Goal: Information Seeking & Learning: Learn about a topic

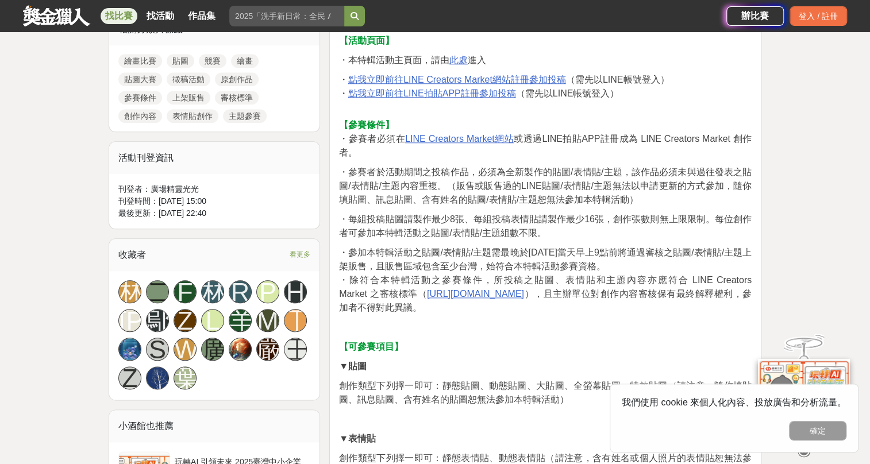
scroll to position [506, 0]
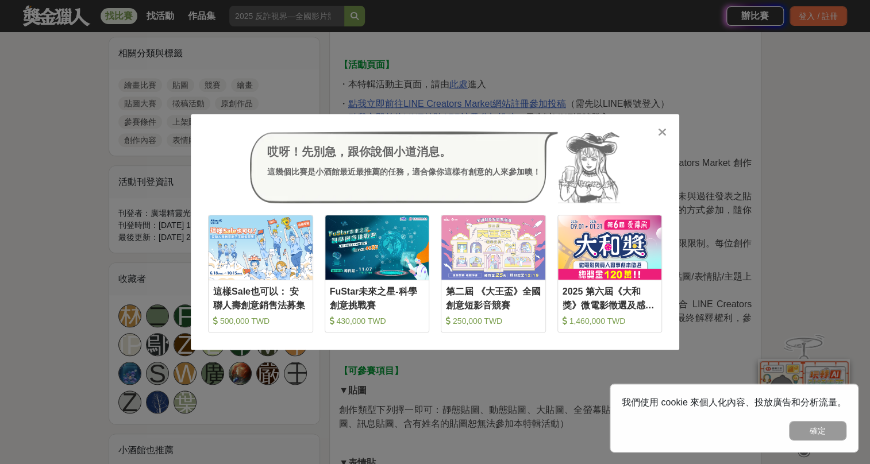
click at [665, 132] on icon at bounding box center [662, 131] width 9 height 11
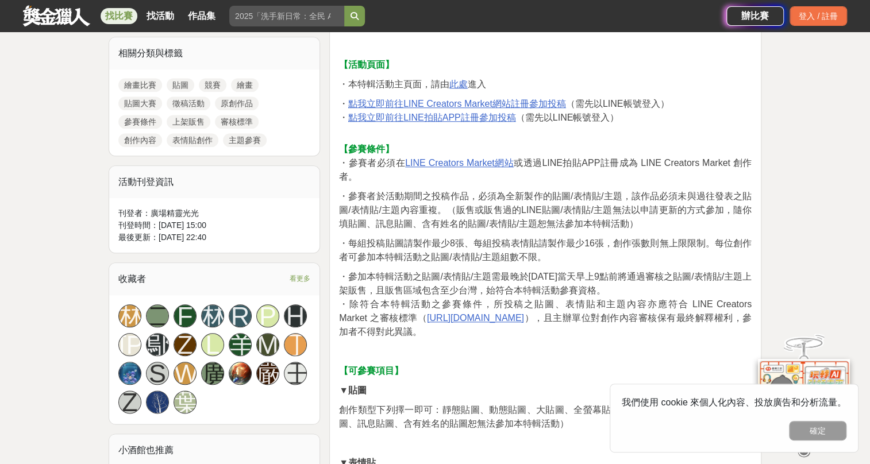
scroll to position [0, 0]
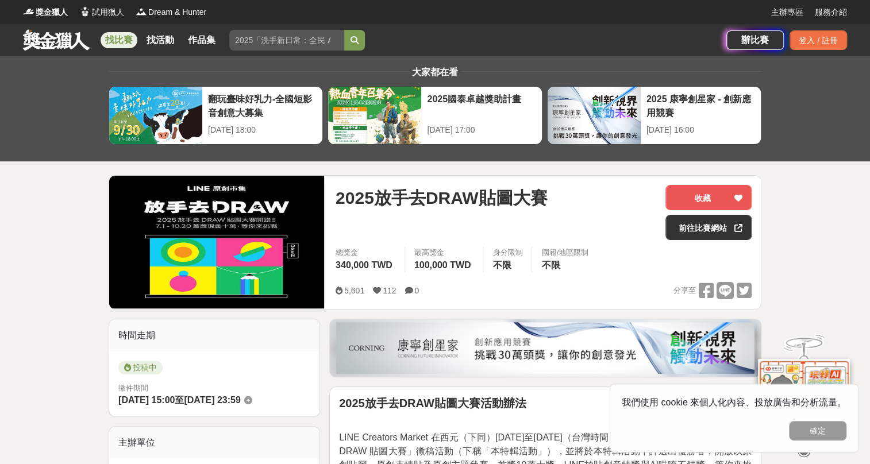
click at [126, 36] on link "找比賽" at bounding box center [119, 40] width 37 height 16
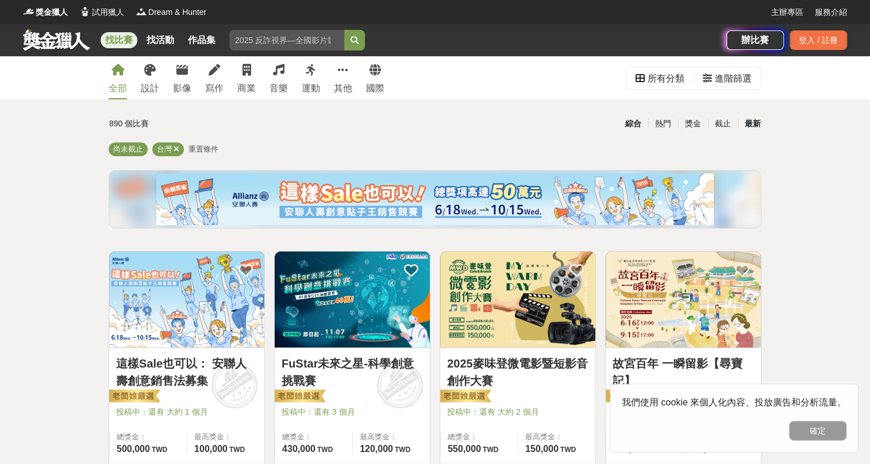
click at [755, 123] on div "最新" at bounding box center [753, 124] width 30 height 20
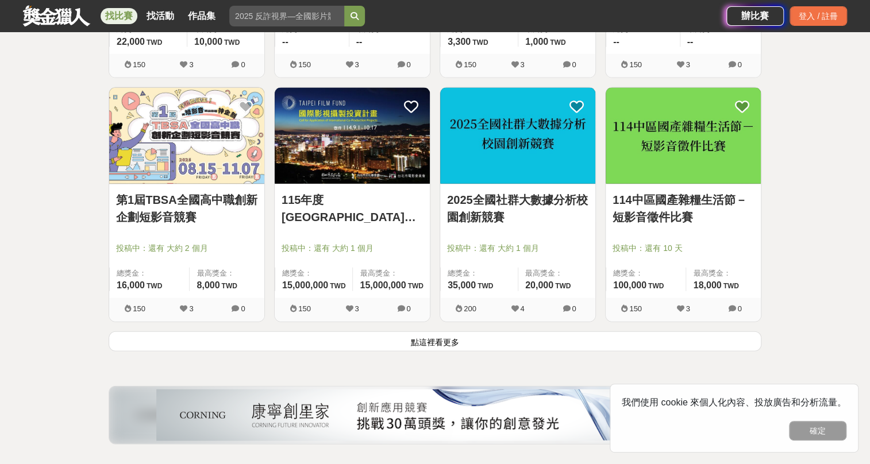
scroll to position [1408, 0]
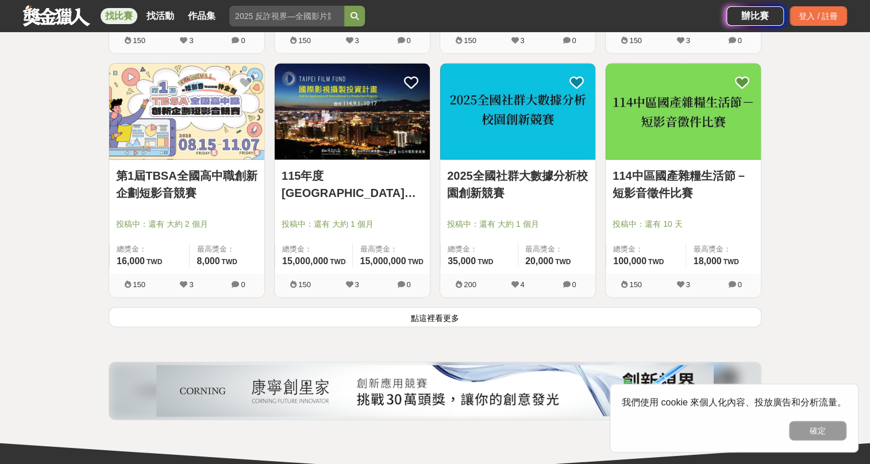
click at [446, 316] on button "點這裡看更多" at bounding box center [435, 318] width 653 height 20
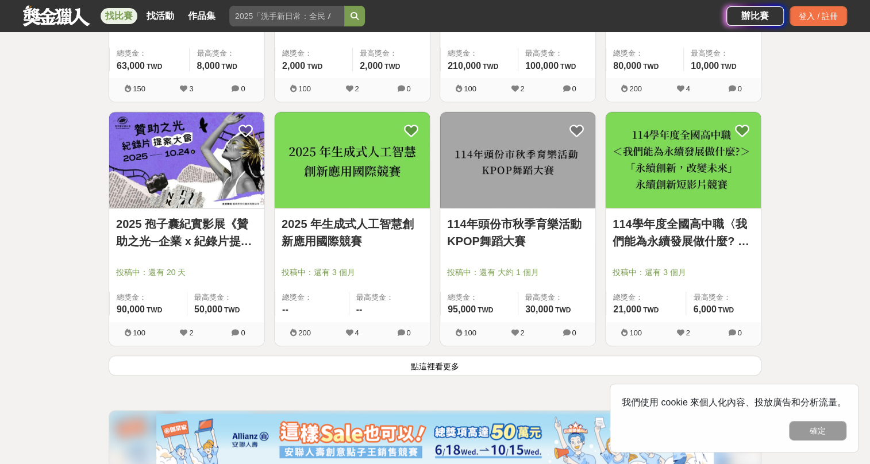
scroll to position [2965, 0]
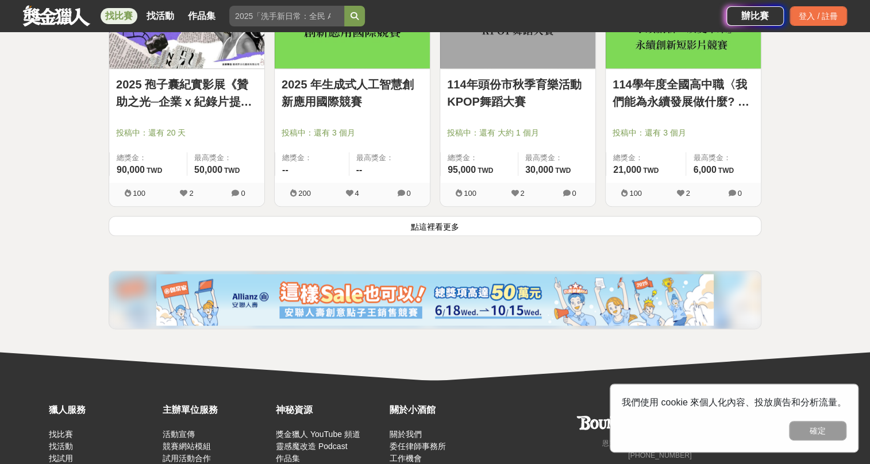
click at [438, 225] on button "點這裡看更多" at bounding box center [435, 226] width 653 height 20
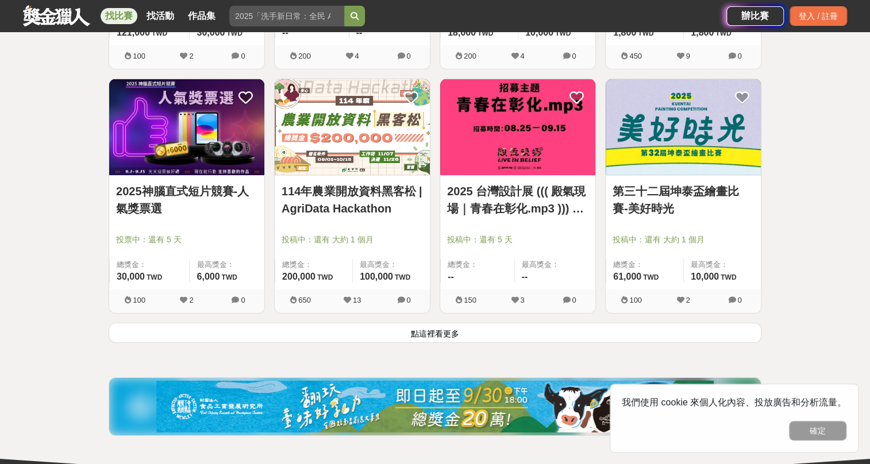
scroll to position [4328, 0]
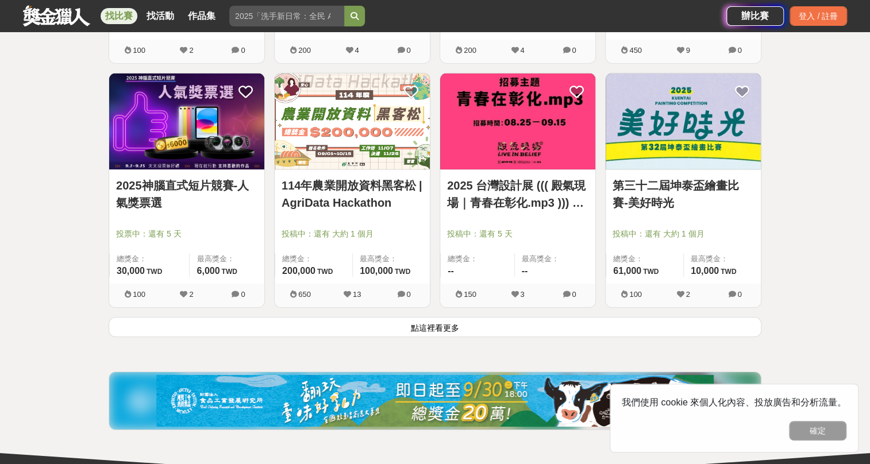
click at [432, 321] on button "點這裡看更多" at bounding box center [435, 327] width 653 height 20
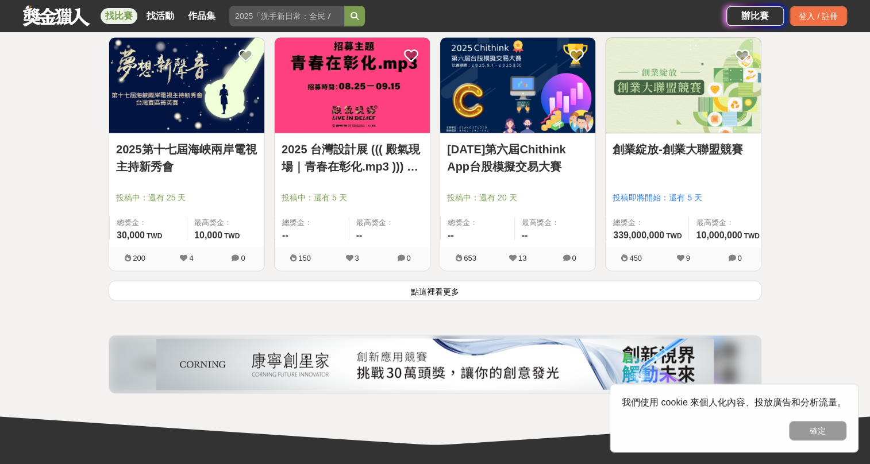
scroll to position [5822, 0]
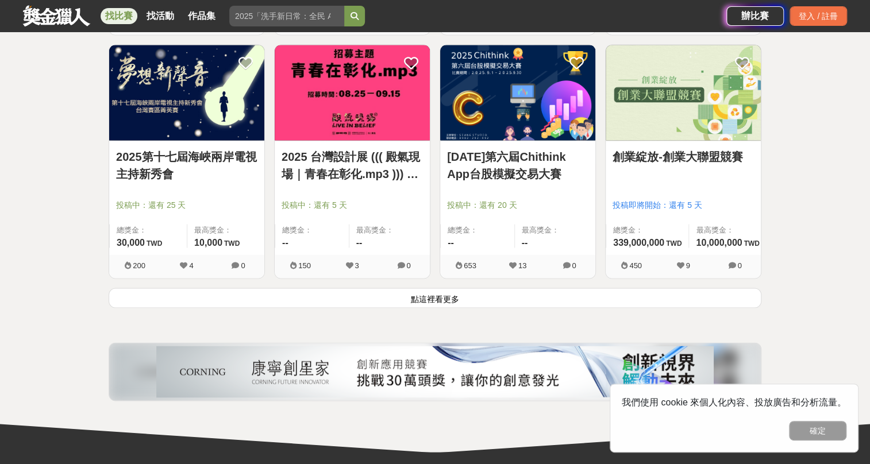
click at [435, 288] on button "點這裡看更多" at bounding box center [435, 298] width 653 height 20
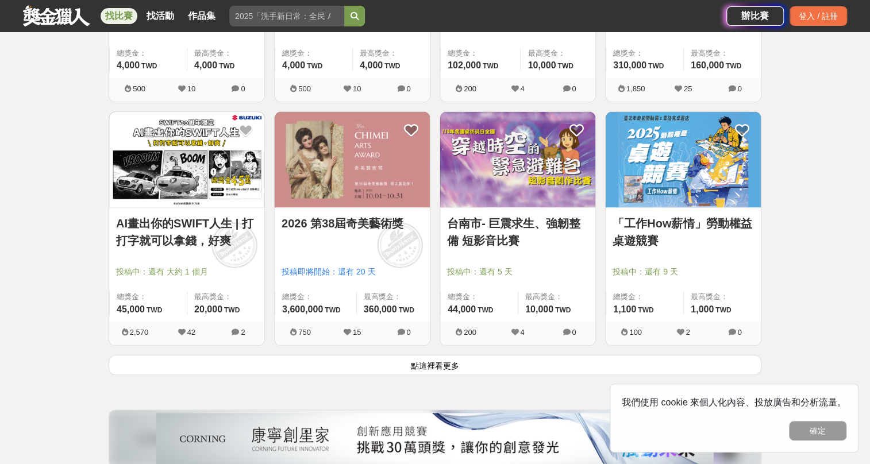
scroll to position [7312, 0]
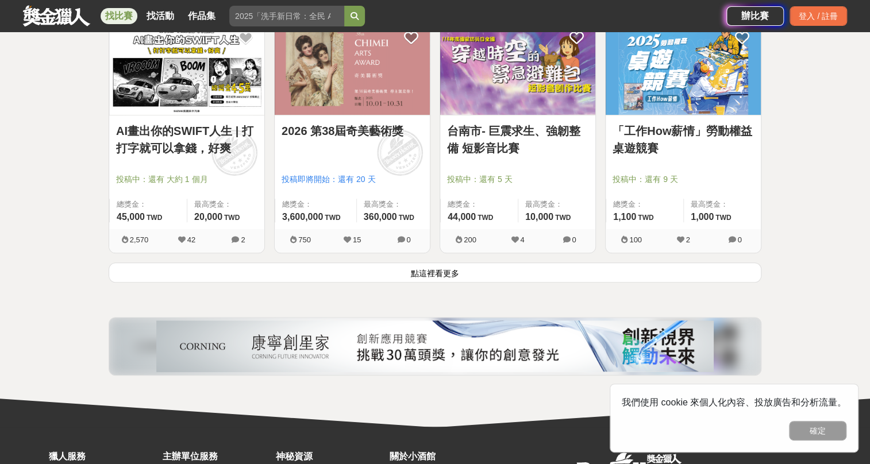
click at [443, 270] on button "點這裡看更多" at bounding box center [435, 273] width 653 height 20
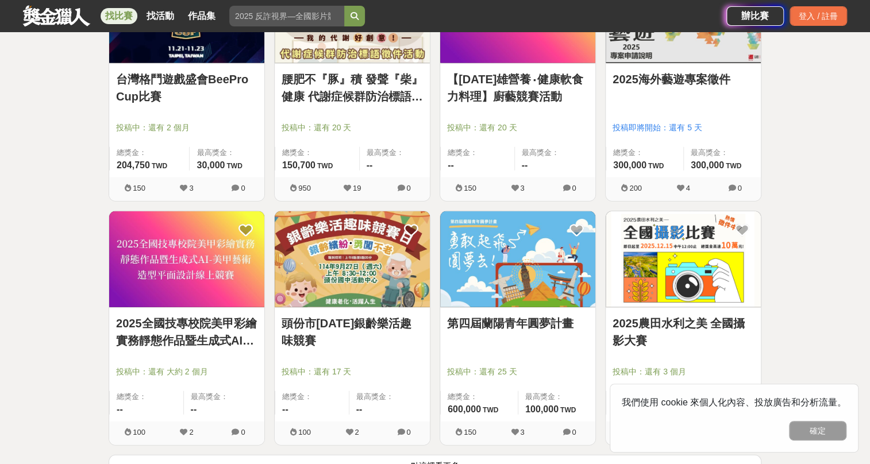
scroll to position [8895, 0]
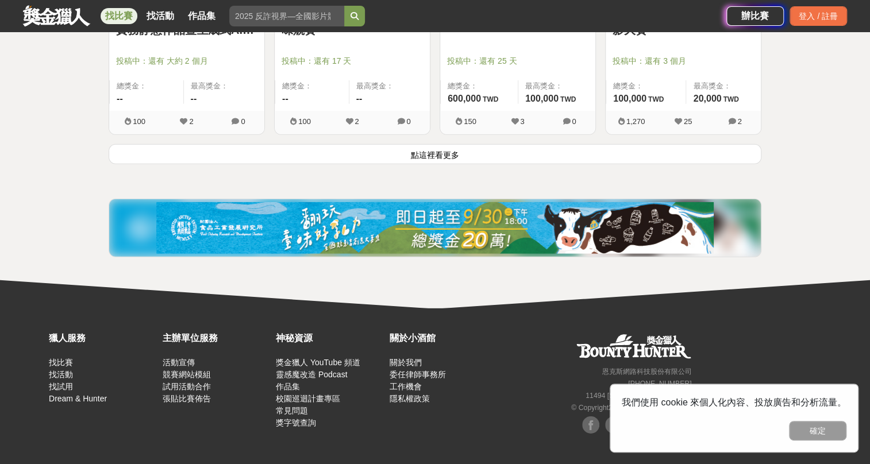
click at [424, 148] on button "點這裡看更多" at bounding box center [435, 154] width 653 height 20
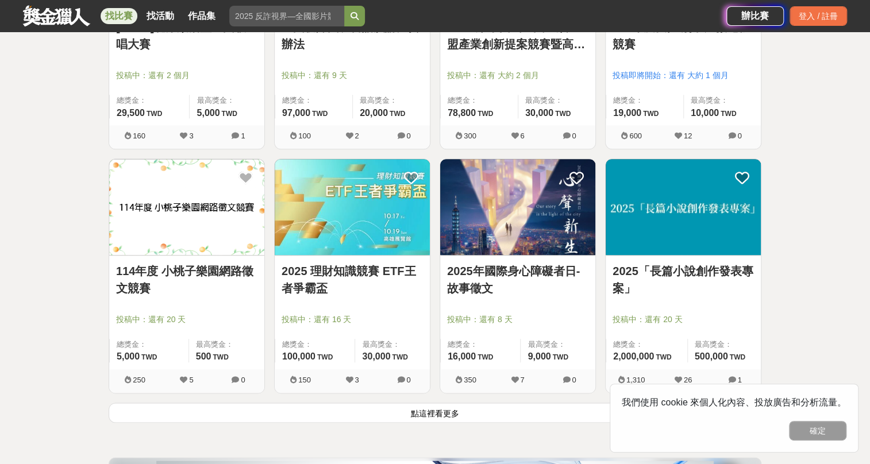
scroll to position [10241, 0]
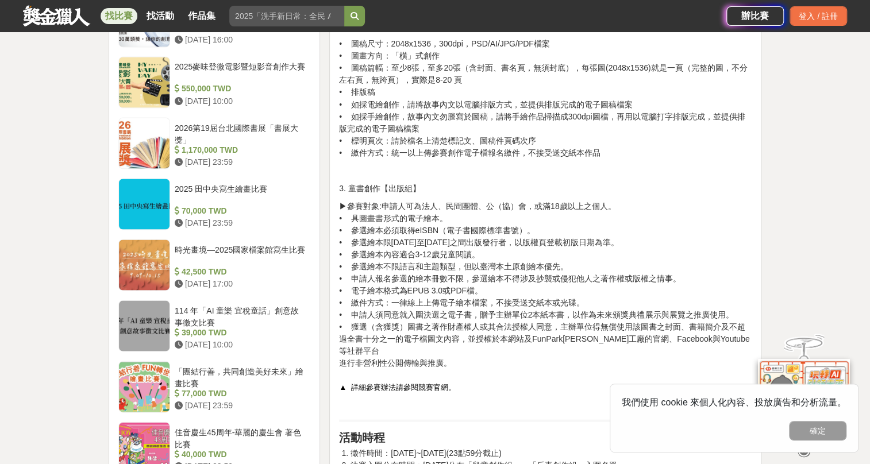
scroll to position [1033, 0]
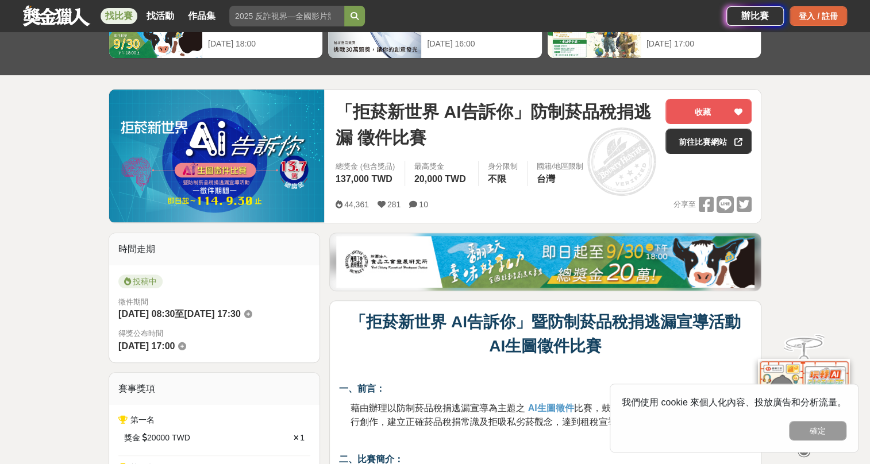
scroll to position [60, 0]
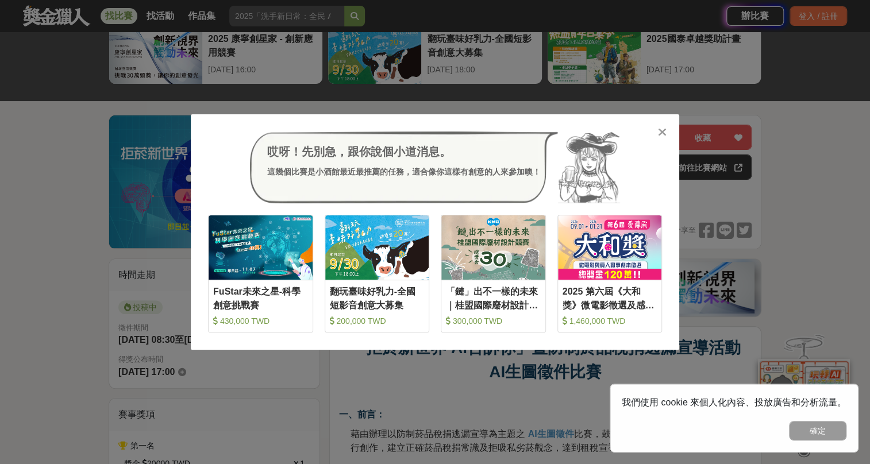
click at [662, 132] on icon at bounding box center [662, 131] width 9 height 11
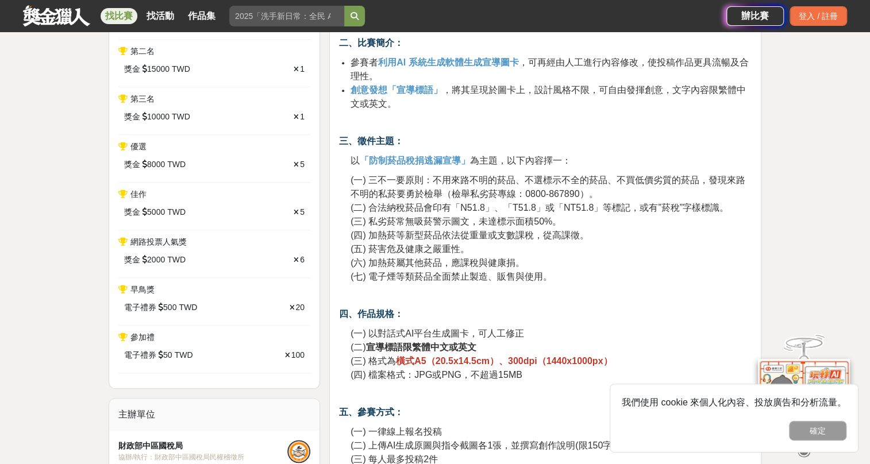
scroll to position [512, 0]
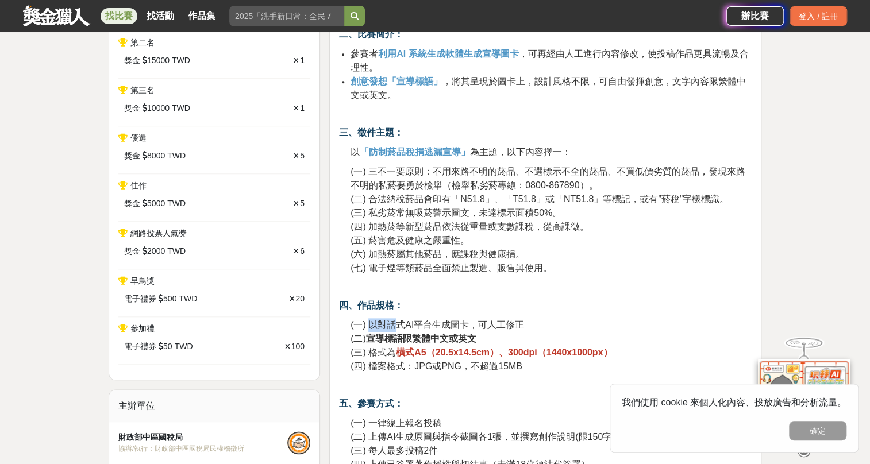
drag, startPoint x: 368, startPoint y: 324, endPoint x: 397, endPoint y: 323, distance: 28.2
click at [397, 323] on span "(一) 以對話式AI平台生成圖卡，可人工修正" at bounding box center [438, 325] width 174 height 10
click at [396, 323] on span "(一) 以對話式AI平台生成圖卡，可人工修正" at bounding box center [438, 325] width 174 height 10
drag, startPoint x: 379, startPoint y: 322, endPoint x: 452, endPoint y: 325, distance: 73.1
click at [452, 325] on span "(一) 以對話式AI平台生成圖卡，可人工修正" at bounding box center [438, 325] width 174 height 10
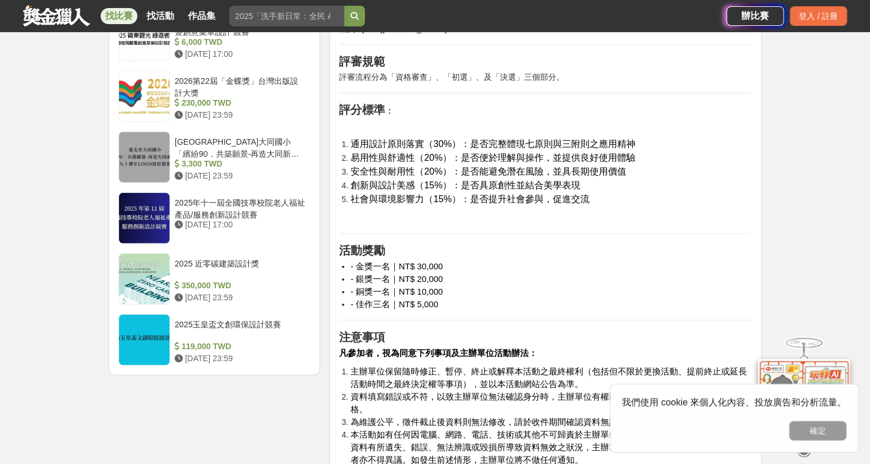
scroll to position [1372, 0]
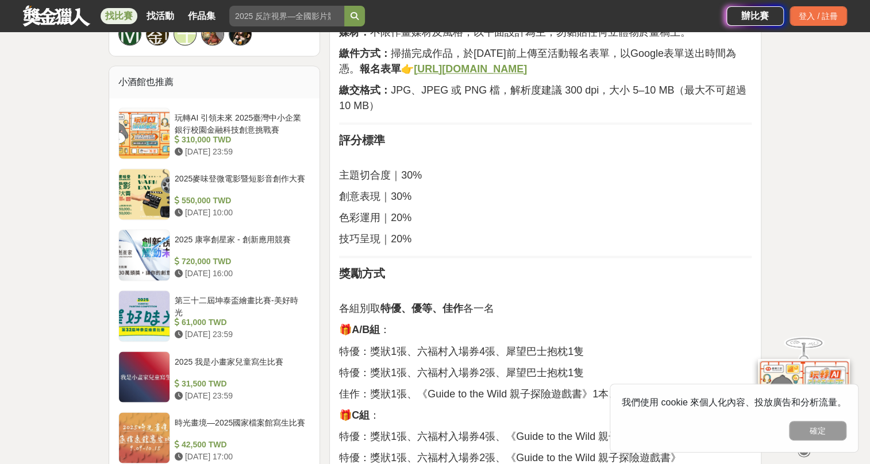
scroll to position [919, 0]
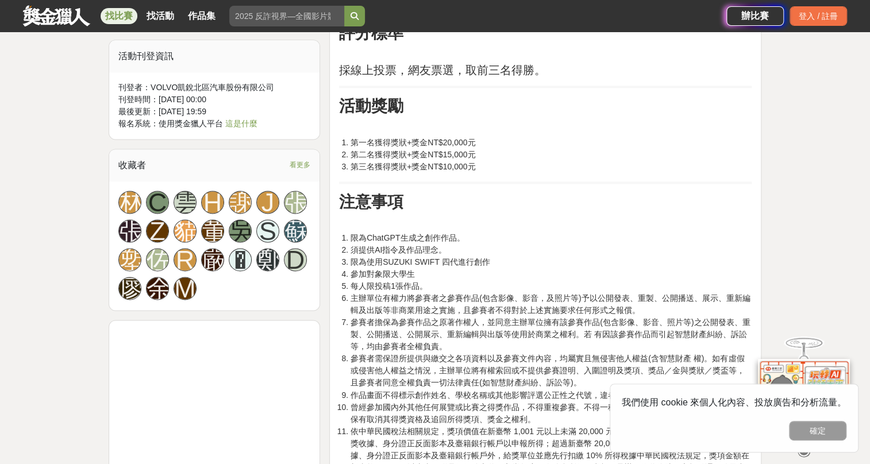
scroll to position [805, 0]
